Goal: Contribute content

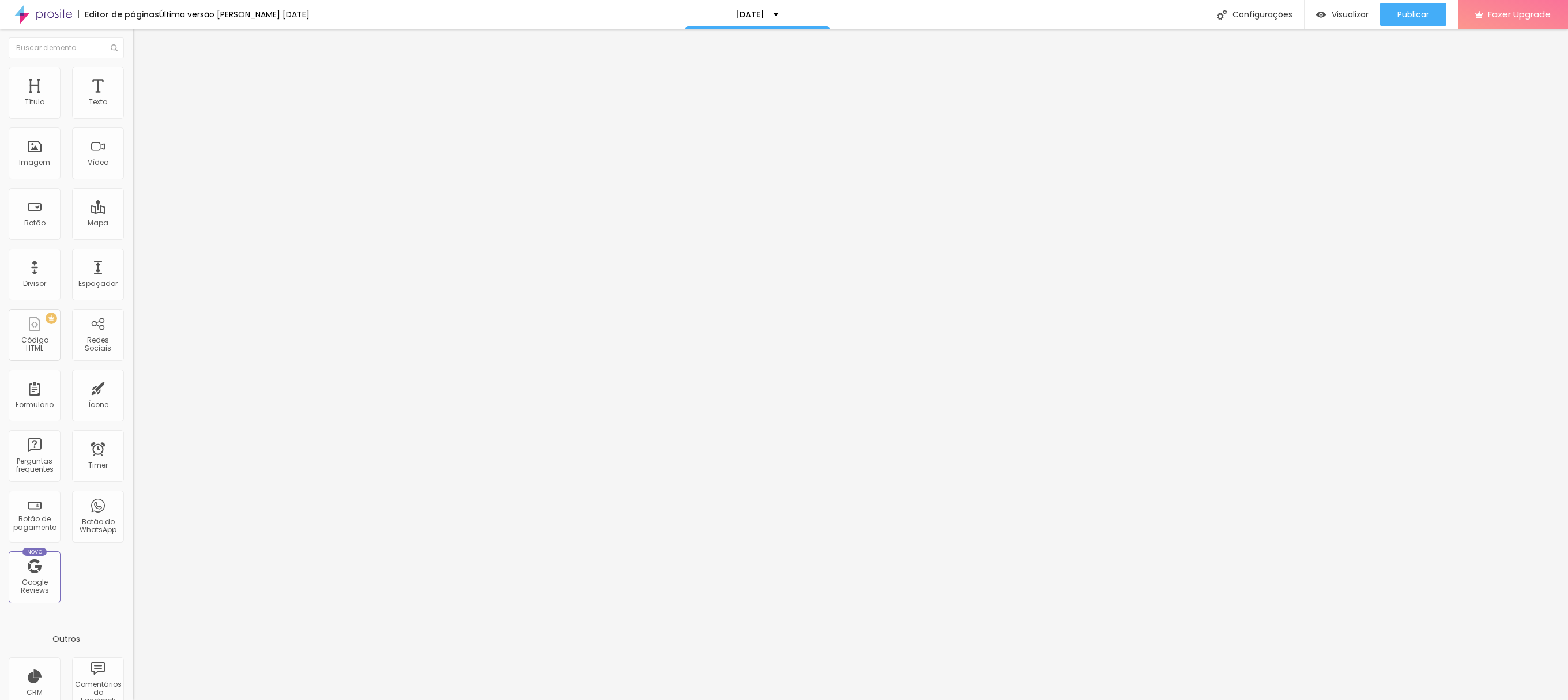
click at [137, 108] on icon "button" at bounding box center [140, 103] width 7 height 7
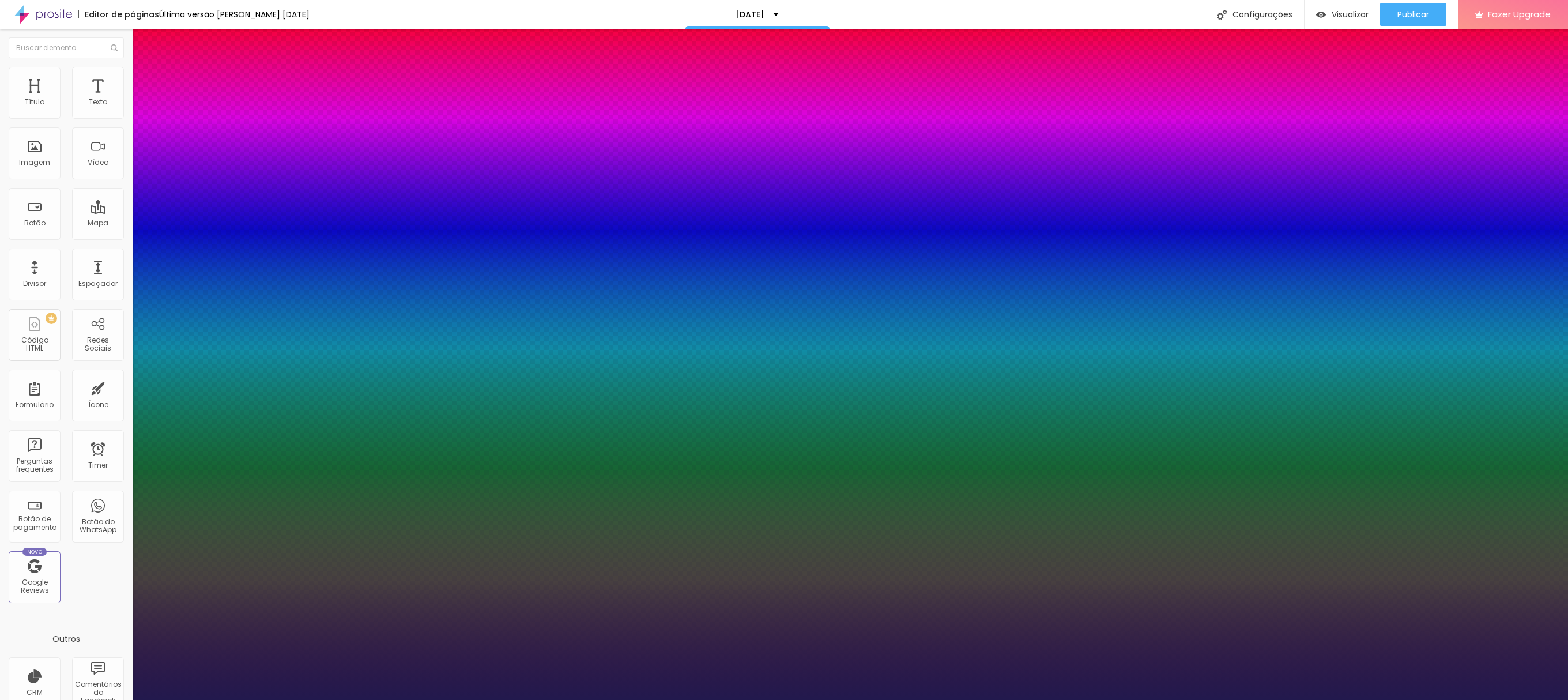
type input "1"
type input "21"
type input "1"
type input "31"
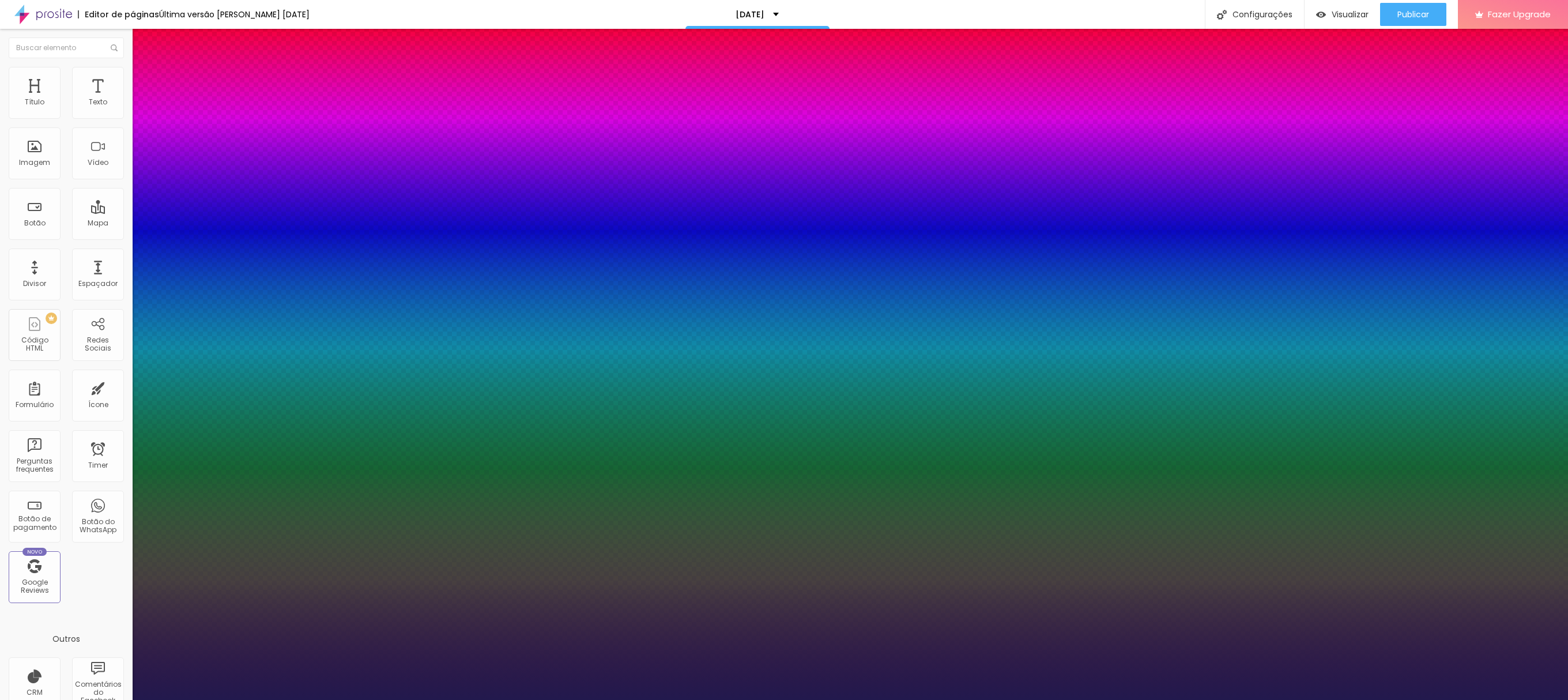
type input "31"
type input "1"
type input "39"
type input "1"
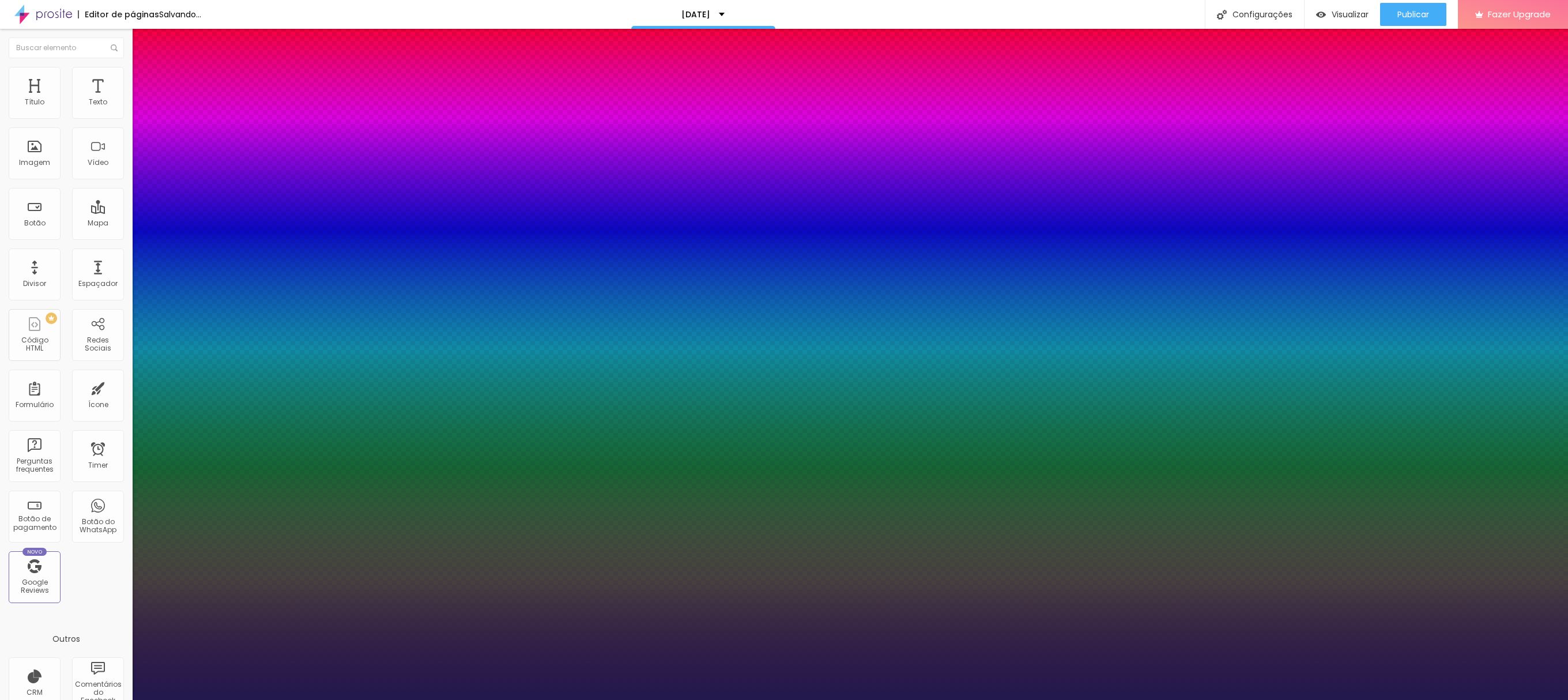
type input "39"
type input "1"
click at [480, 436] on div at bounding box center [784, 700] width 1568 height 0
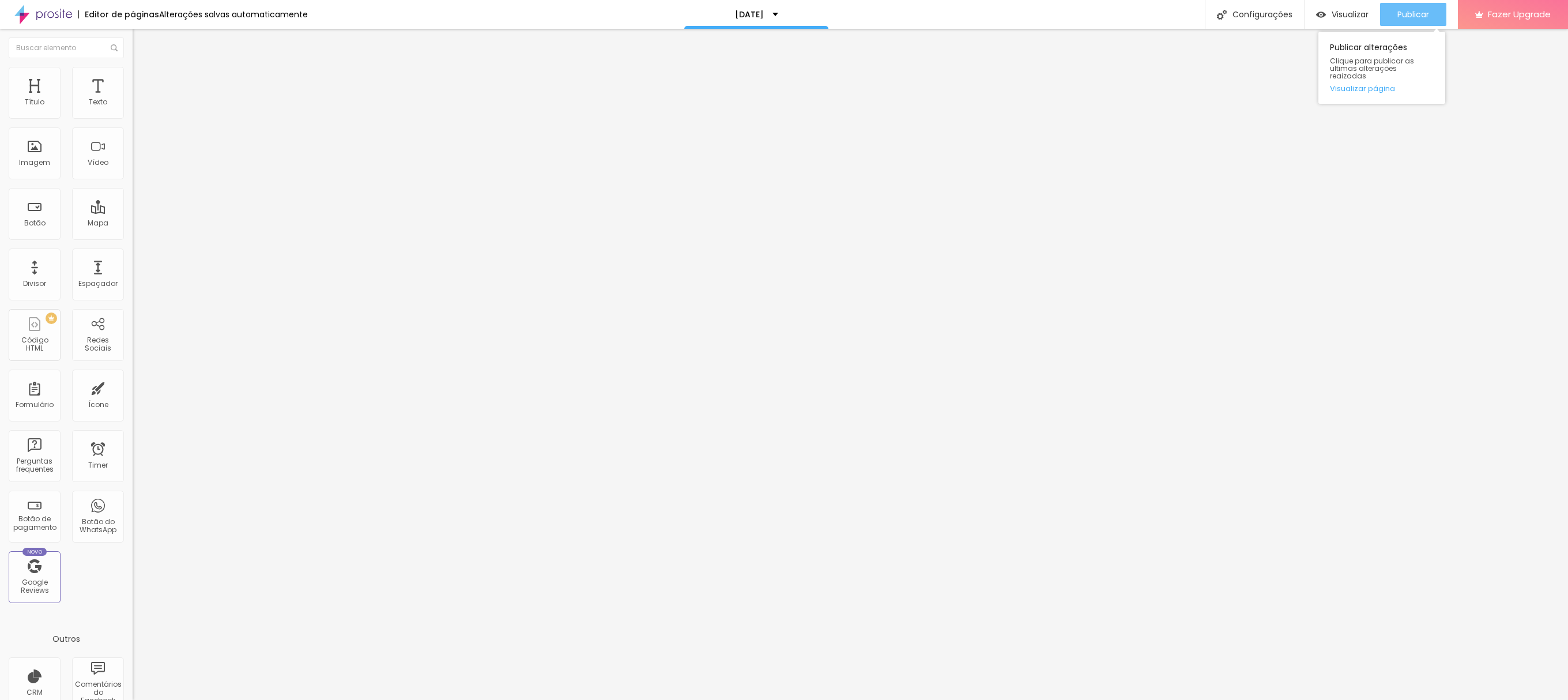
click at [979, 16] on span "Publicar" at bounding box center [1413, 14] width 32 height 9
click at [979, 18] on button "Publicar" at bounding box center [1412, 14] width 66 height 23
